Goal: Participate in discussion: Participate in discussion

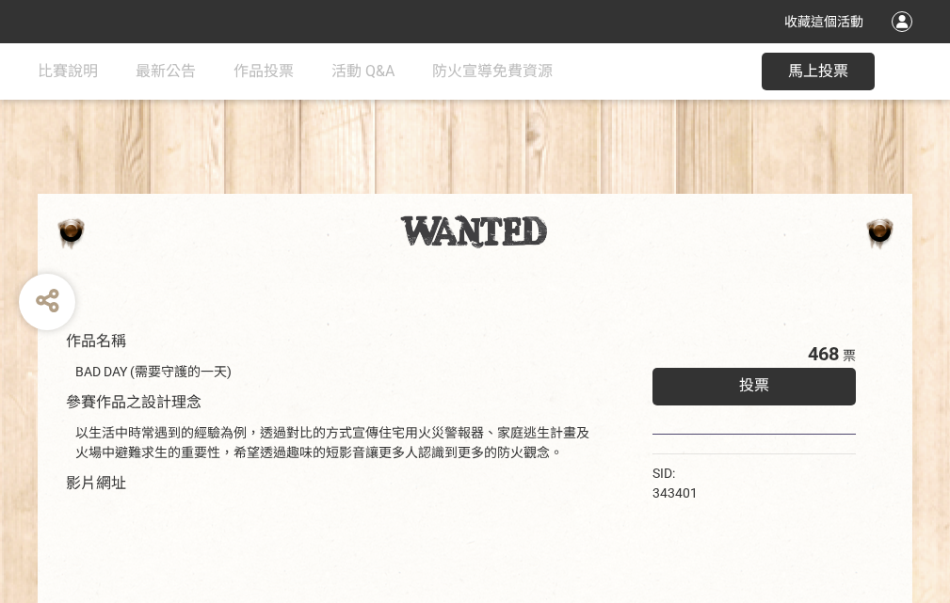
click at [905, 40] on div "收藏這個活動" at bounding box center [475, 21] width 950 height 43
click at [588, 185] on div "作品名稱 BAD DAY (需要守護的一天) 參賽作品之設計理念 以生活中時常遇到的經驗為例，透過對比的方式宣傳住宅用火災警報器、家庭逃生計畫及火場中避難求生…" at bounding box center [475, 439] width 950 height 792
click at [749, 381] on span "投票" at bounding box center [754, 386] width 30 height 18
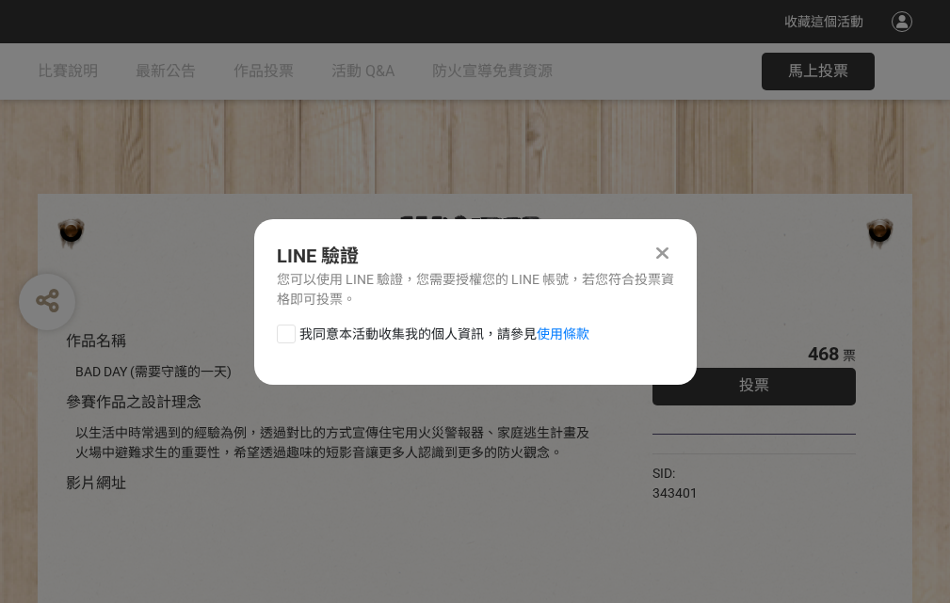
click at [284, 330] on div at bounding box center [286, 334] width 19 height 19
checkbox input "true"
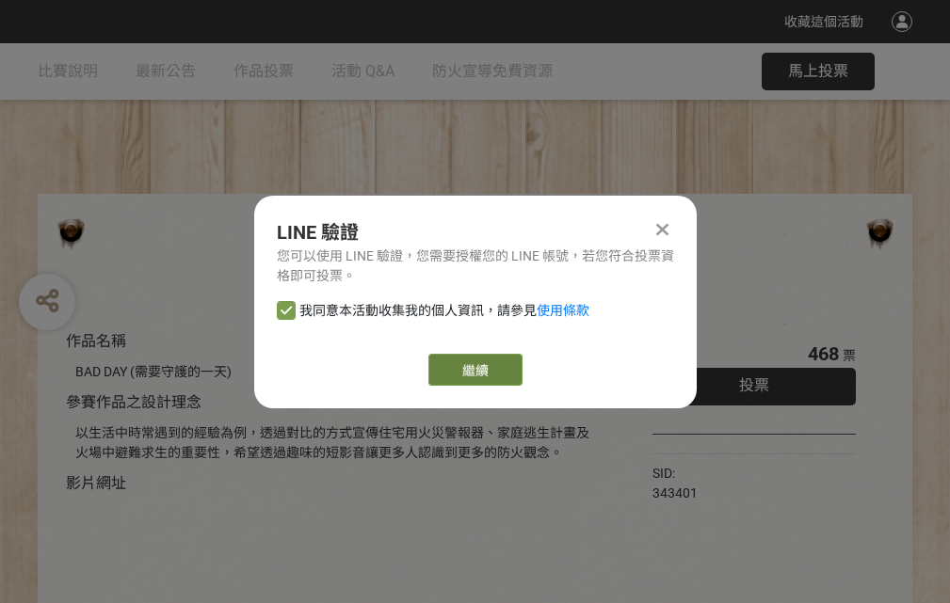
click at [474, 370] on link "繼續" at bounding box center [475, 370] width 94 height 32
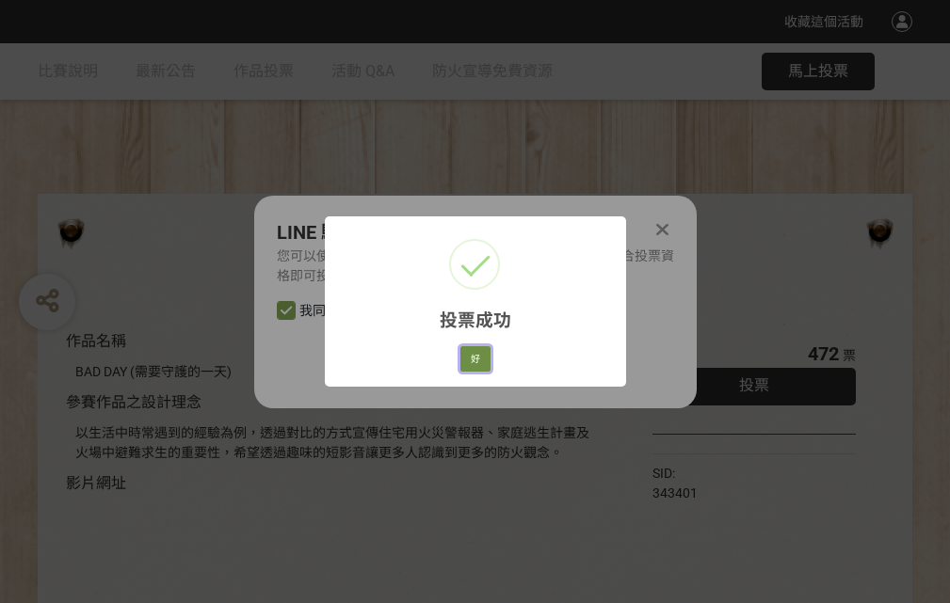
click at [470, 356] on button "好" at bounding box center [475, 359] width 30 height 26
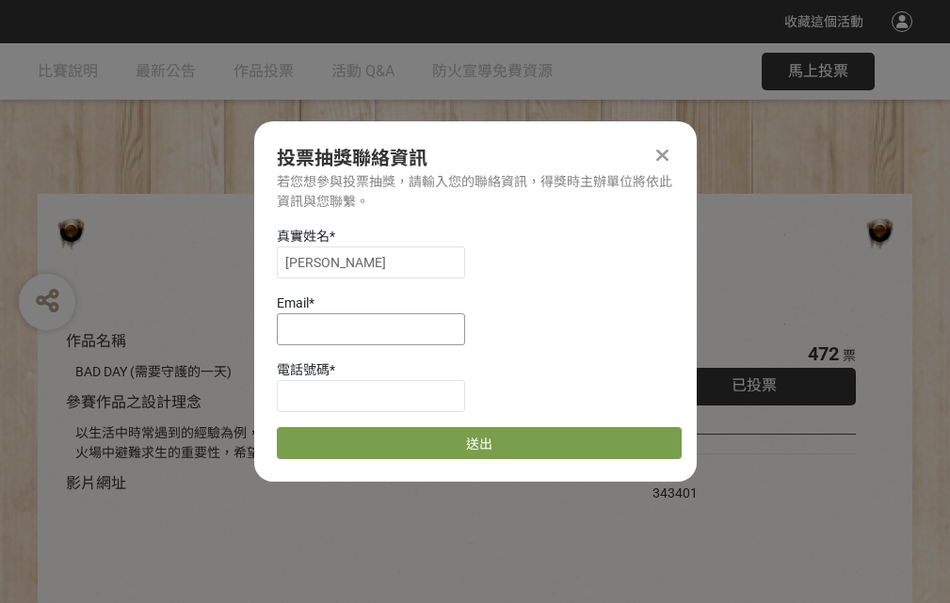
click at [377, 329] on input at bounding box center [371, 329] width 188 height 32
type input "[EMAIL_ADDRESS][DOMAIN_NAME]"
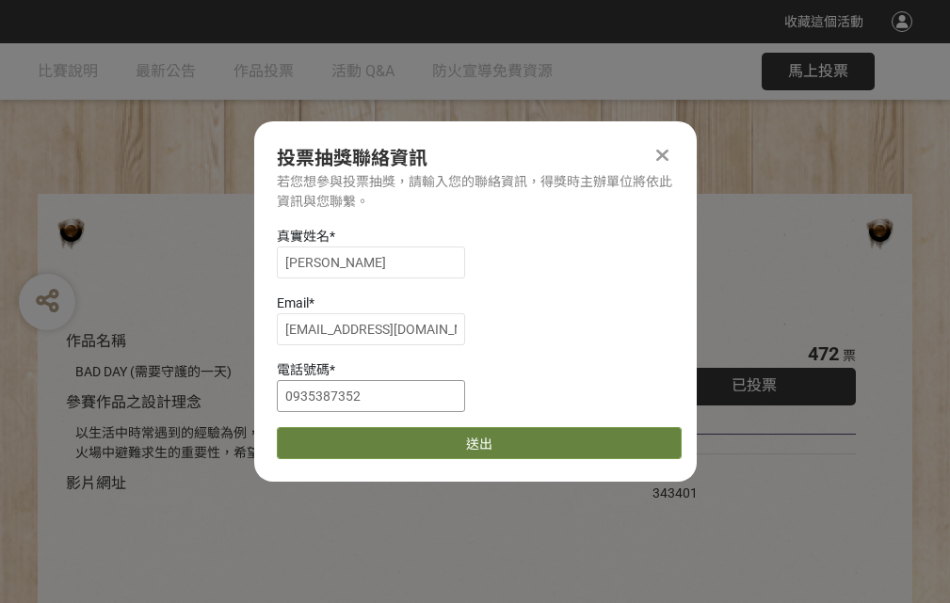
type input "0935387352"
click at [330, 437] on button "送出" at bounding box center [479, 443] width 405 height 32
